Goal: Information Seeking & Learning: Learn about a topic

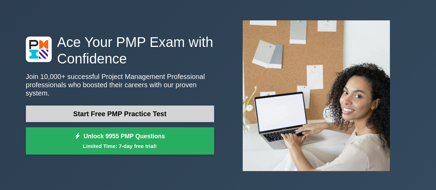
scroll to position [34, 0]
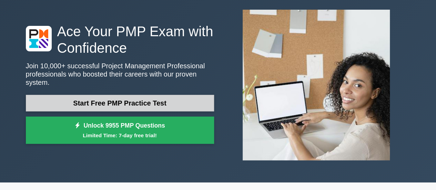
click at [151, 101] on link "Start Free PMP Practice Test" at bounding box center [120, 103] width 188 height 17
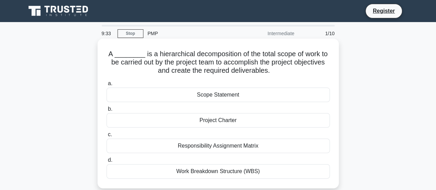
click at [215, 171] on div "Work Breakdown Structure (WBS)" at bounding box center [217, 171] width 223 height 14
click at [106, 162] on input "d. Work Breakdown Structure (WBS)" at bounding box center [106, 160] width 0 height 4
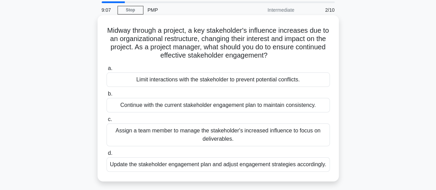
scroll to position [34, 0]
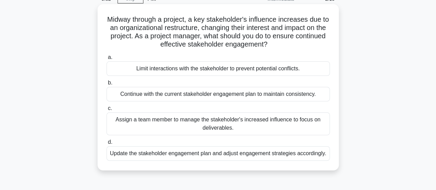
click at [260, 153] on div "Update the stakeholder engagement plan and adjust engagement strategies accordi…" at bounding box center [217, 153] width 223 height 14
click at [106, 144] on input "d. Update the stakeholder engagement plan and adjust engagement strategies acco…" at bounding box center [106, 142] width 0 height 4
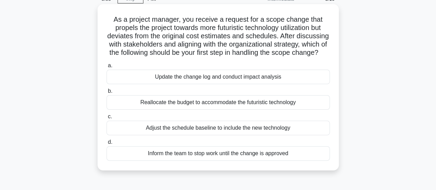
click at [221, 110] on div "Reallocate the budget to accommodate the futuristic technology" at bounding box center [217, 102] width 223 height 14
click at [106, 93] on input "b. Reallocate the budget to accommodate the futuristic technology" at bounding box center [106, 91] width 0 height 4
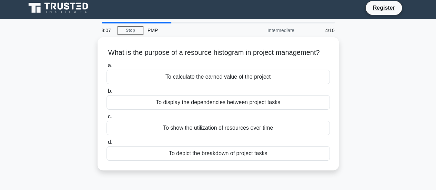
scroll to position [0, 0]
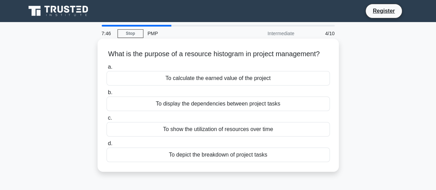
click at [225, 136] on div "To show the utilization of resources over time" at bounding box center [217, 129] width 223 height 14
click at [106, 120] on input "c. To show the utilization of resources over time" at bounding box center [106, 118] width 0 height 4
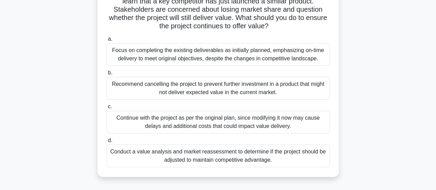
scroll to position [69, 0]
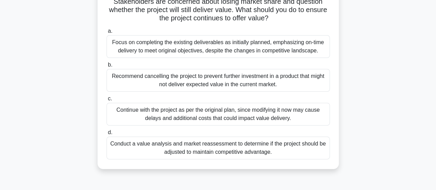
click at [231, 109] on div "Continue with the project as per the original plan, since modifying it now may …" at bounding box center [217, 114] width 223 height 23
click at [106, 101] on input "c. Continue with the project as per the original plan, since modifying it now m…" at bounding box center [106, 98] width 0 height 4
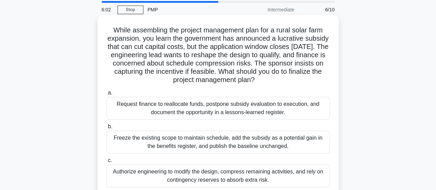
scroll to position [34, 0]
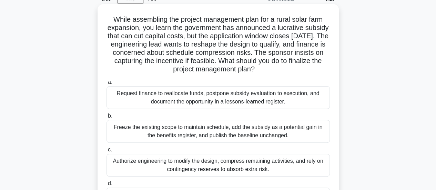
click at [249, 99] on div "Request finance to reallocate funds, postpone subsidy evaluation to execution, …" at bounding box center [217, 97] width 223 height 23
click at [106, 84] on input "a. Request finance to reallocate funds, postpone subsidy evaluation to executio…" at bounding box center [106, 82] width 0 height 4
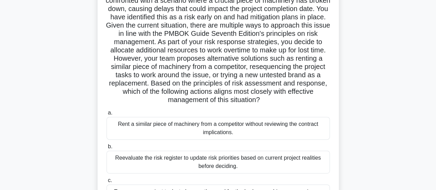
scroll to position [103, 0]
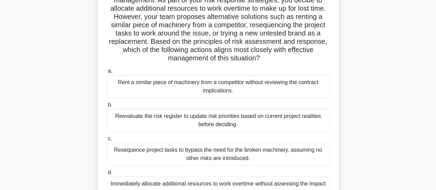
click at [214, 120] on div "Reevaluate the risk register to update risk priorities based on current project…" at bounding box center [217, 120] width 223 height 23
click at [106, 107] on input "b. Reevaluate the risk register to update risk priorities based on current proj…" at bounding box center [106, 105] width 0 height 4
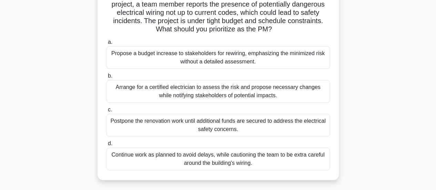
scroll to position [69, 0]
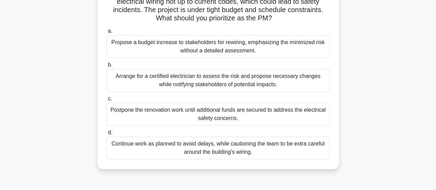
click at [222, 82] on div "Arrange for a certified electrician to assess the risk and propose necessary ch…" at bounding box center [217, 80] width 223 height 23
click at [106, 67] on input "b. Arrange for a certified electrician to assess the risk and propose necessary…" at bounding box center [106, 65] width 0 height 4
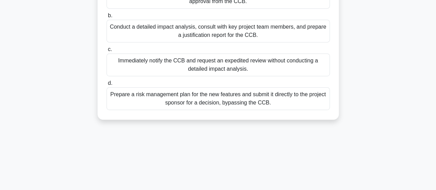
scroll to position [172, 0]
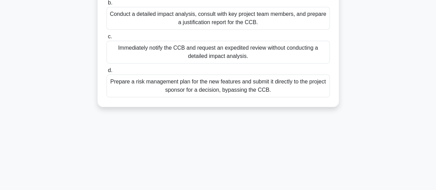
click at [235, 85] on div "Prepare a risk management plan for the new features and submit it directly to t…" at bounding box center [217, 85] width 223 height 23
click at [106, 73] on input "d. Prepare a risk management plan for the new features and submit it directly t…" at bounding box center [106, 70] width 0 height 4
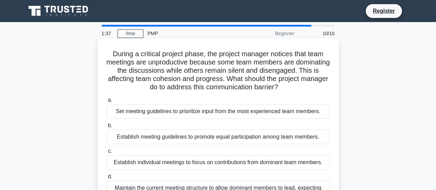
scroll to position [34, 0]
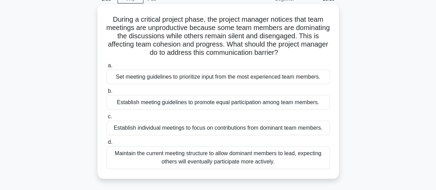
click at [238, 106] on div "Establish meeting guidelines to promote equal participation among team members." at bounding box center [217, 102] width 223 height 14
click at [106, 93] on input "b. Establish meeting guidelines to promote equal participation among team membe…" at bounding box center [106, 91] width 0 height 4
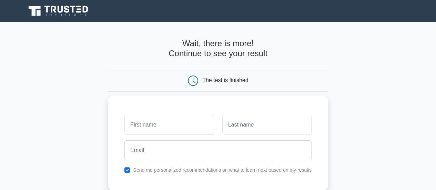
scroll to position [103, 0]
